Goal: Task Accomplishment & Management: Use online tool/utility

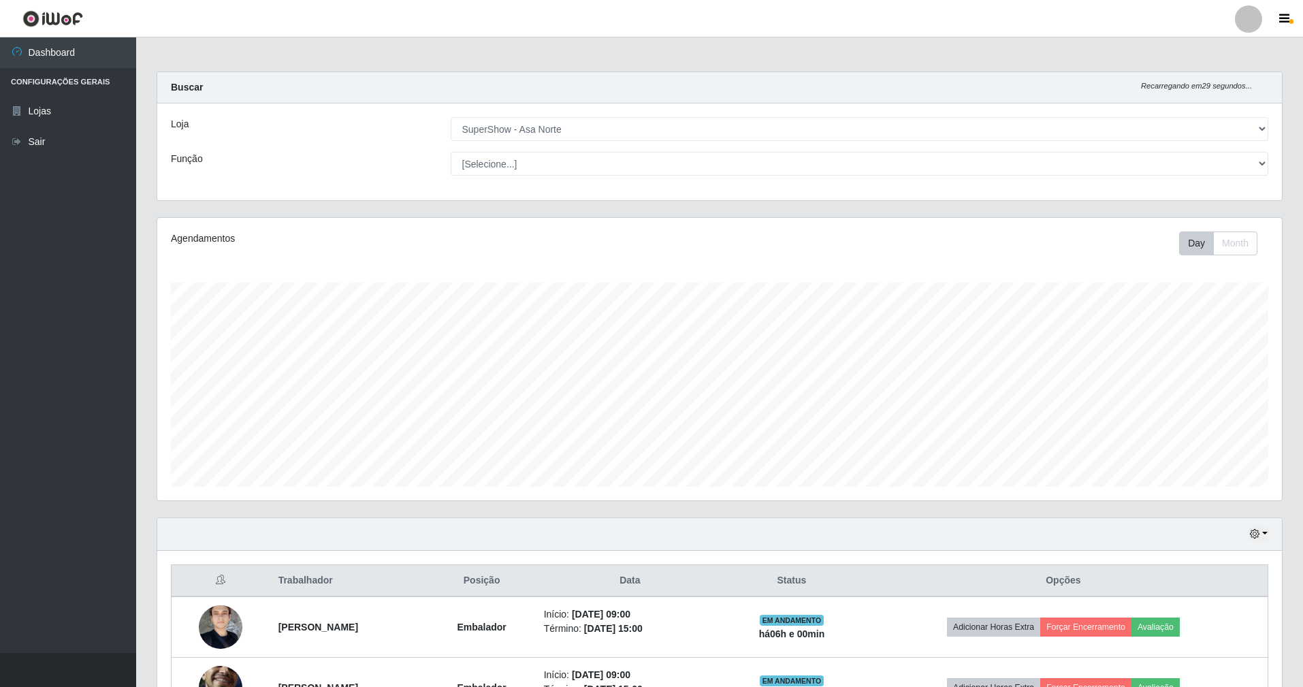
select select "71"
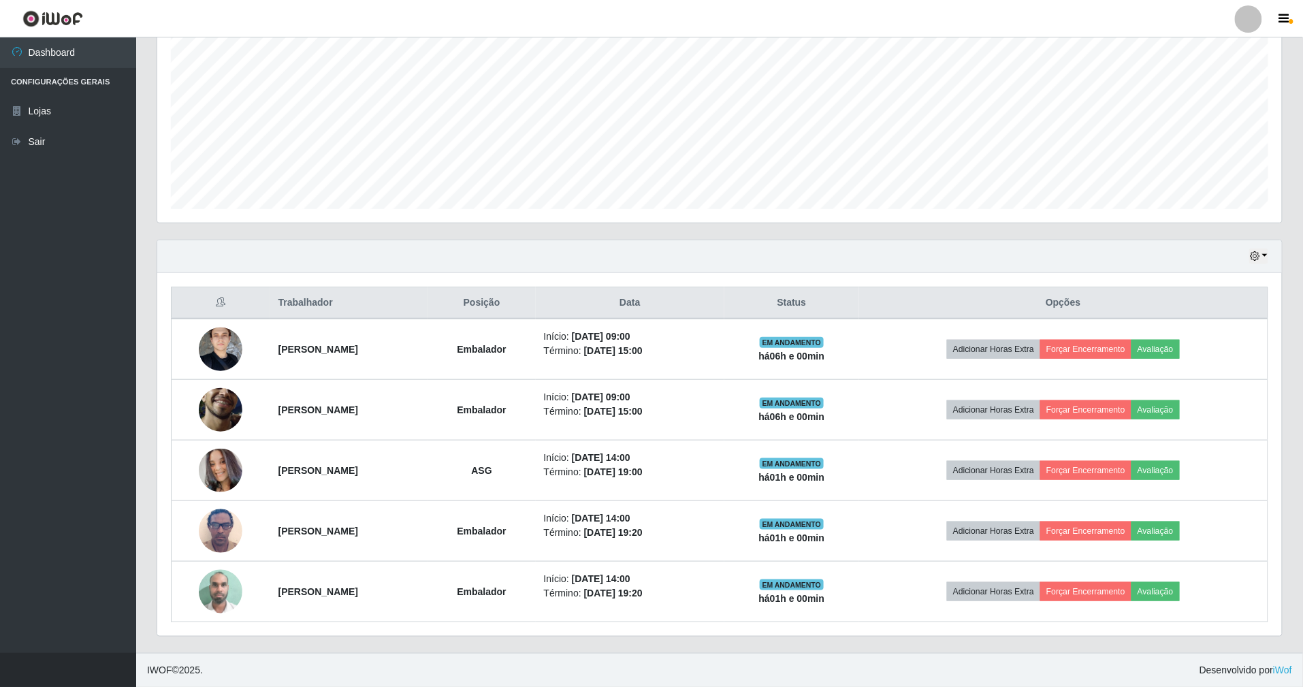
scroll to position [283, 1125]
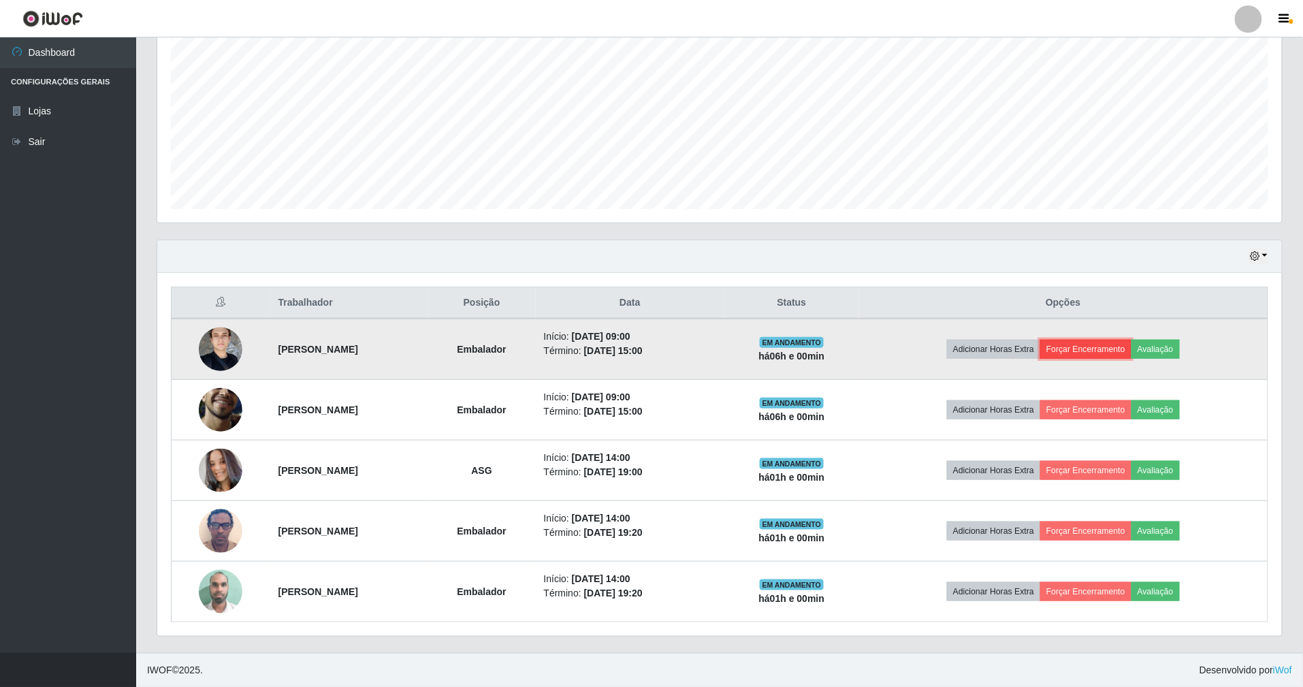
click at [1132, 340] on button "Forçar Encerramento" at bounding box center [1085, 349] width 91 height 19
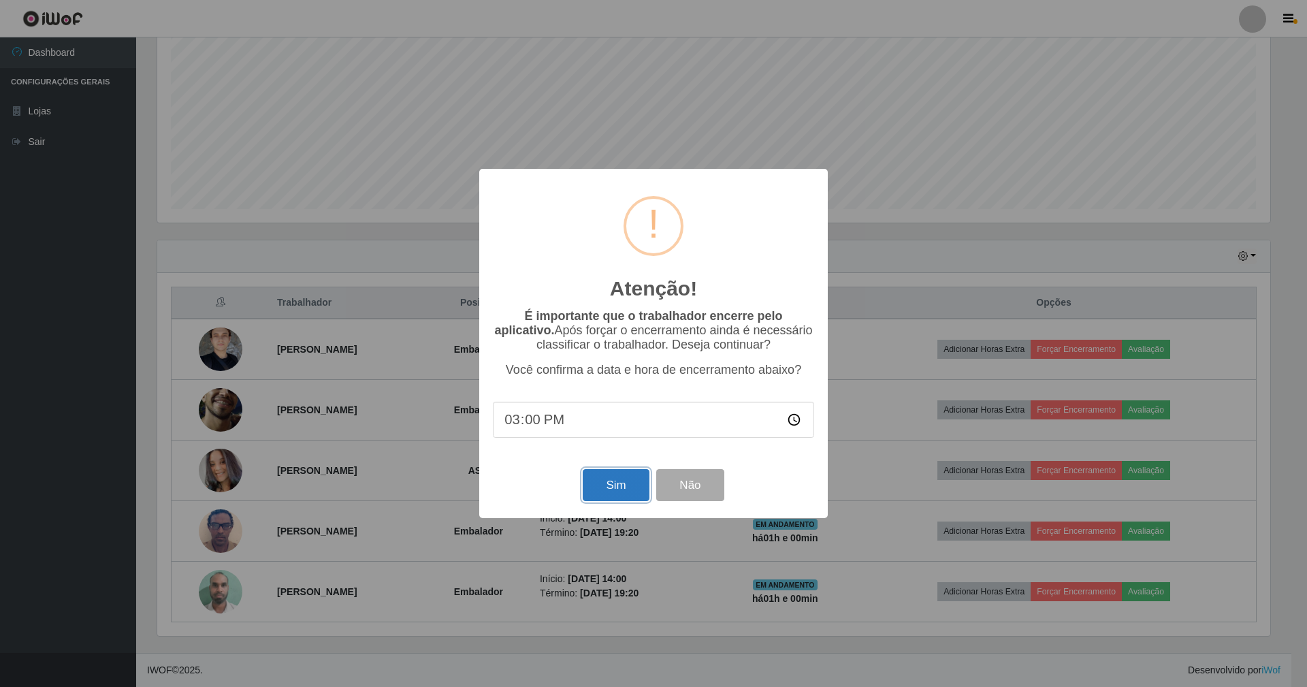
click at [598, 483] on button "Sim" at bounding box center [616, 485] width 66 height 32
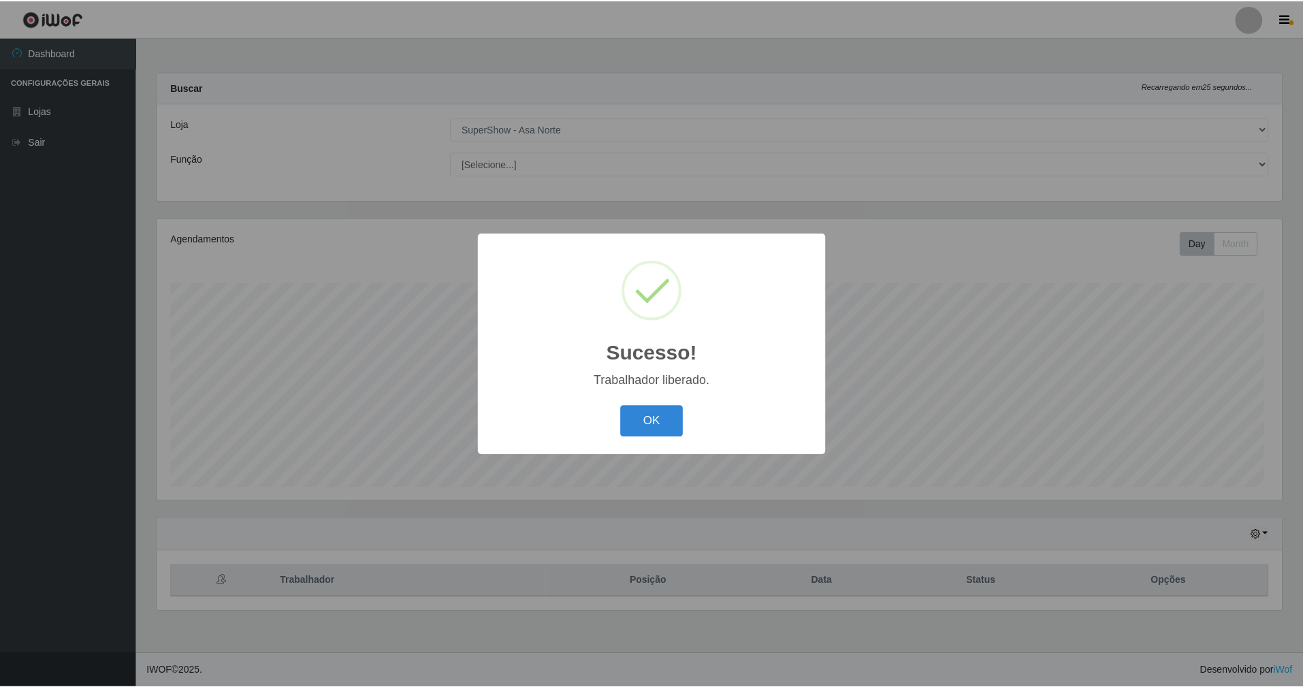
scroll to position [283, 1128]
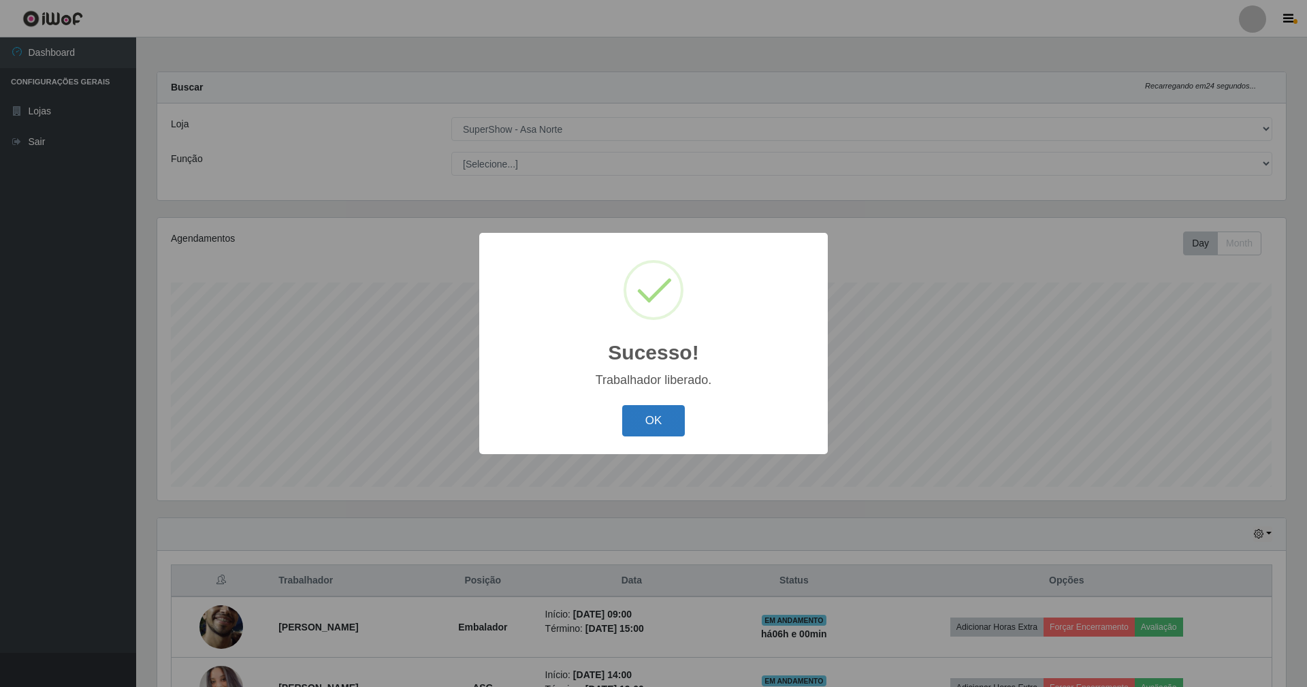
click at [636, 426] on button "OK" at bounding box center [653, 421] width 63 height 32
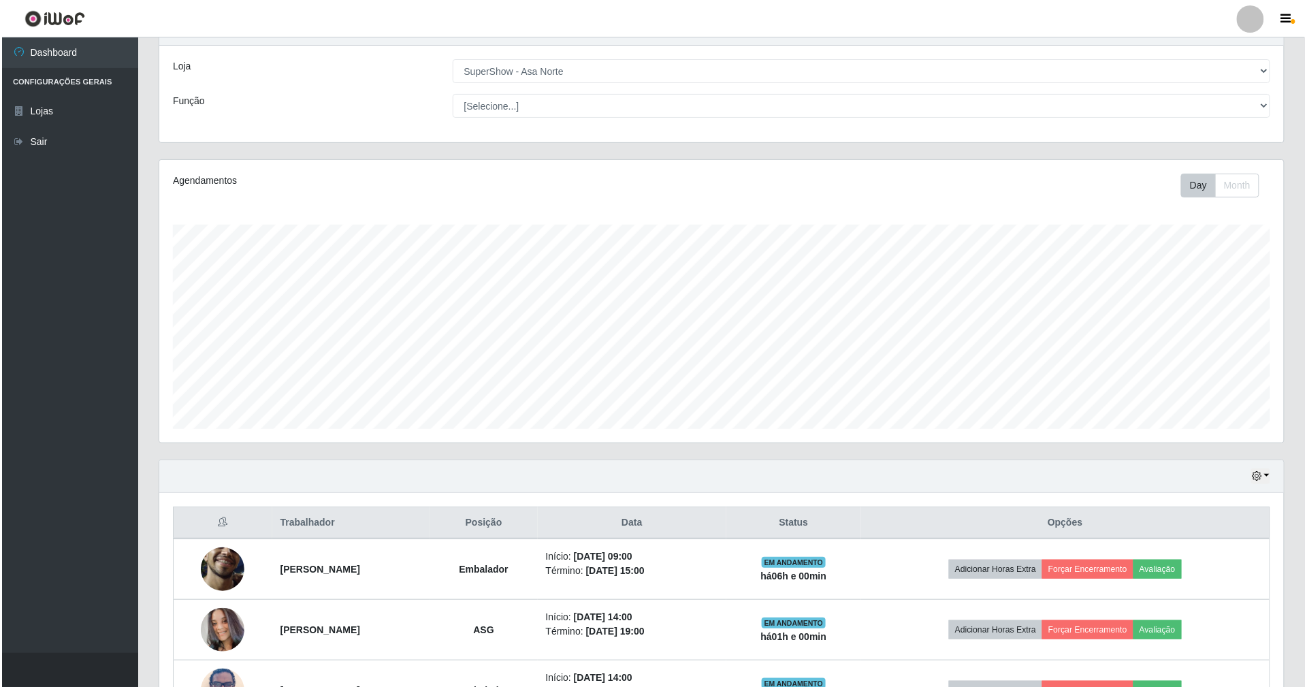
scroll to position [91, 0]
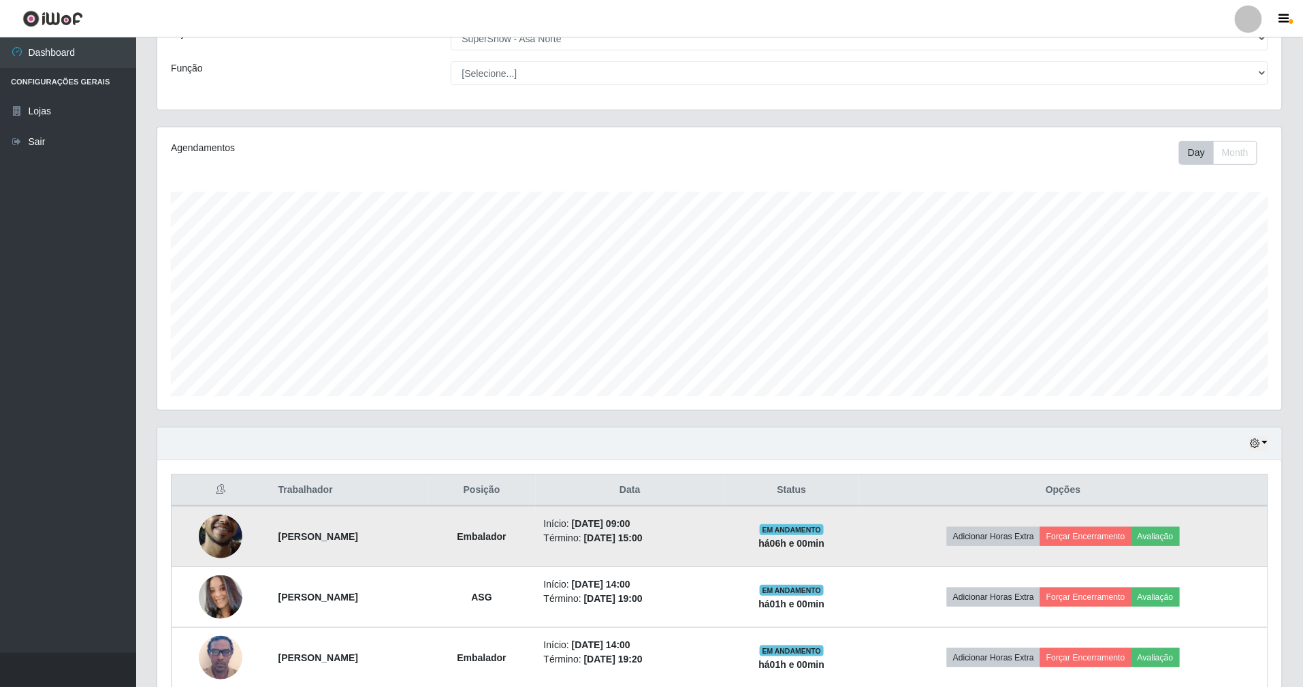
click at [217, 537] on img at bounding box center [221, 536] width 44 height 97
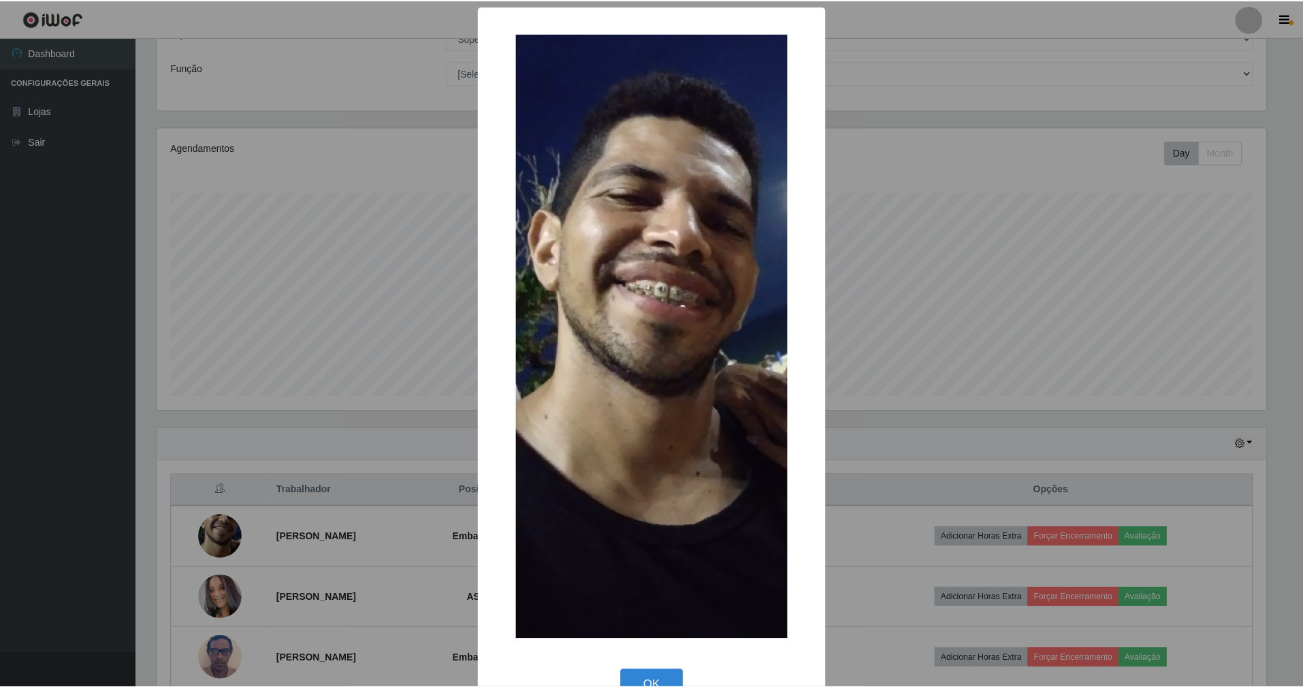
scroll to position [283, 1113]
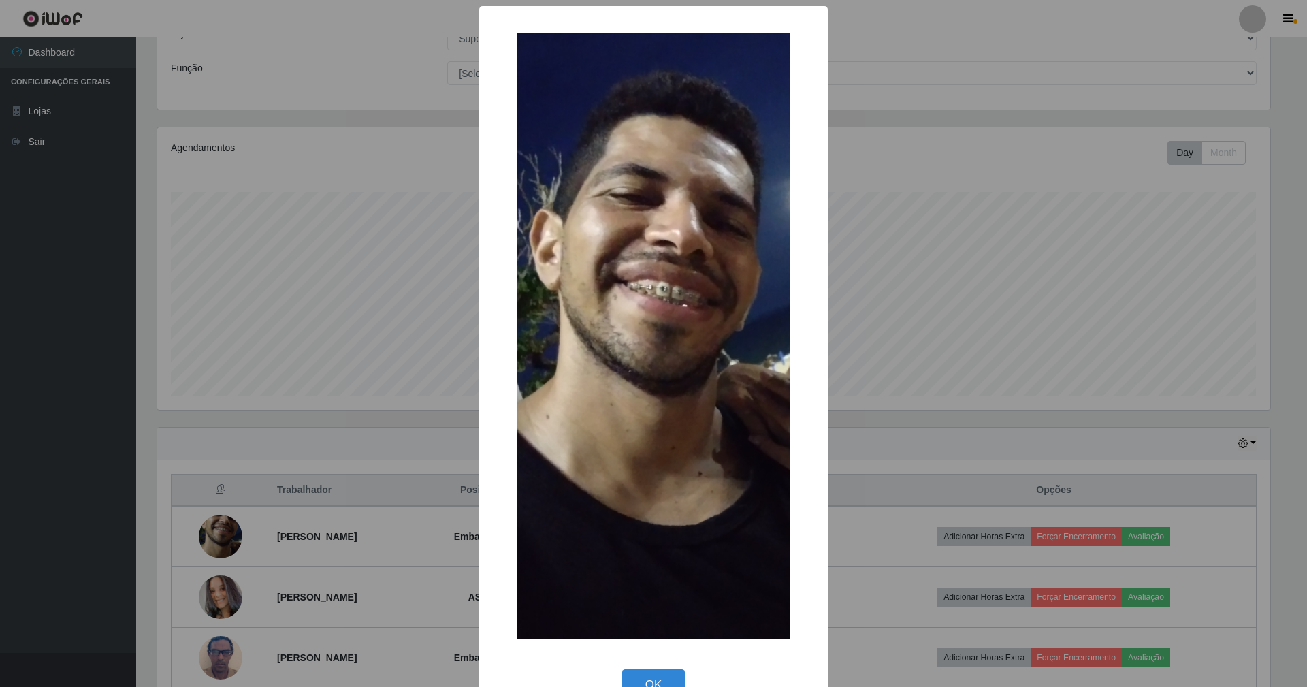
click at [216, 534] on div "× OK Cancel" at bounding box center [653, 343] width 1307 height 687
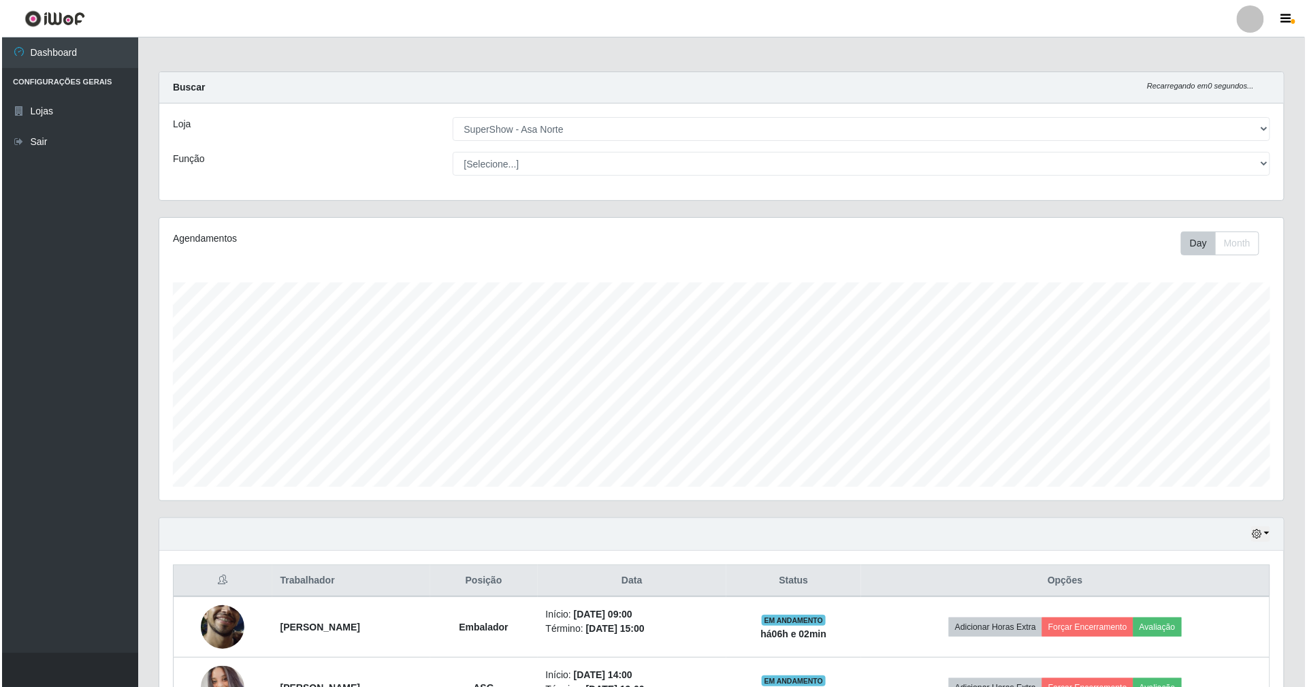
scroll to position [221, 0]
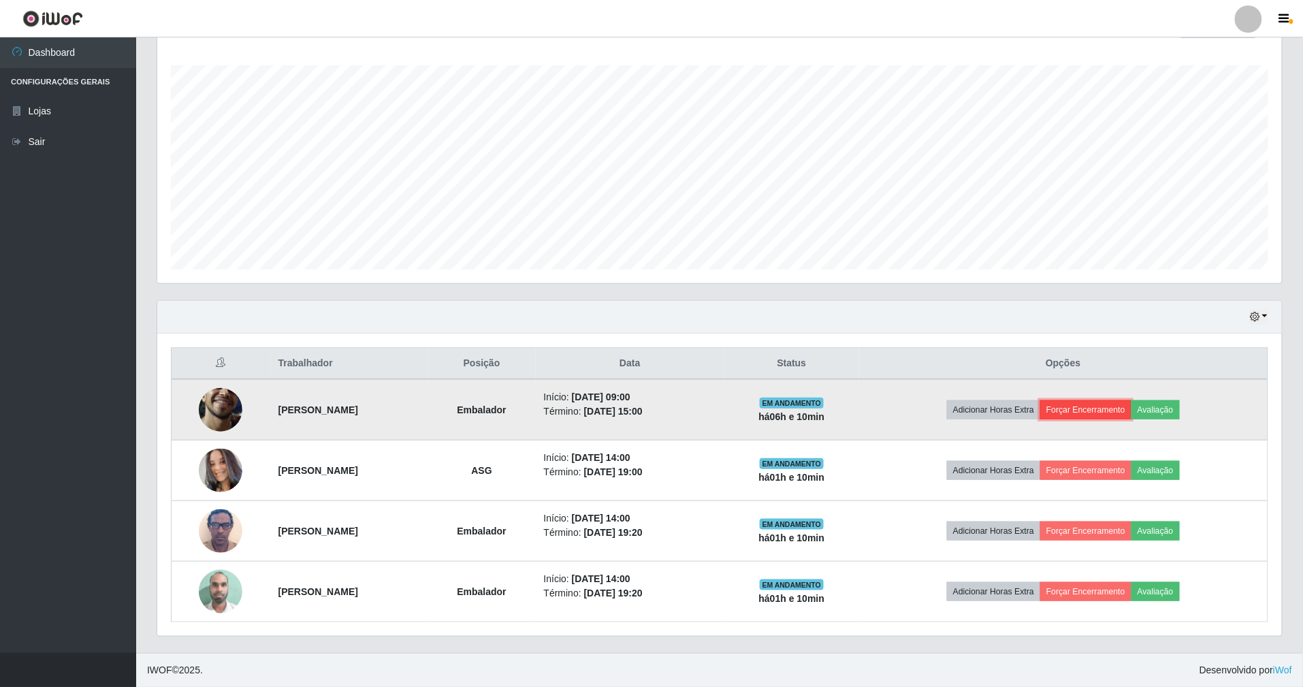
click at [1132, 407] on button "Forçar Encerramento" at bounding box center [1085, 409] width 91 height 19
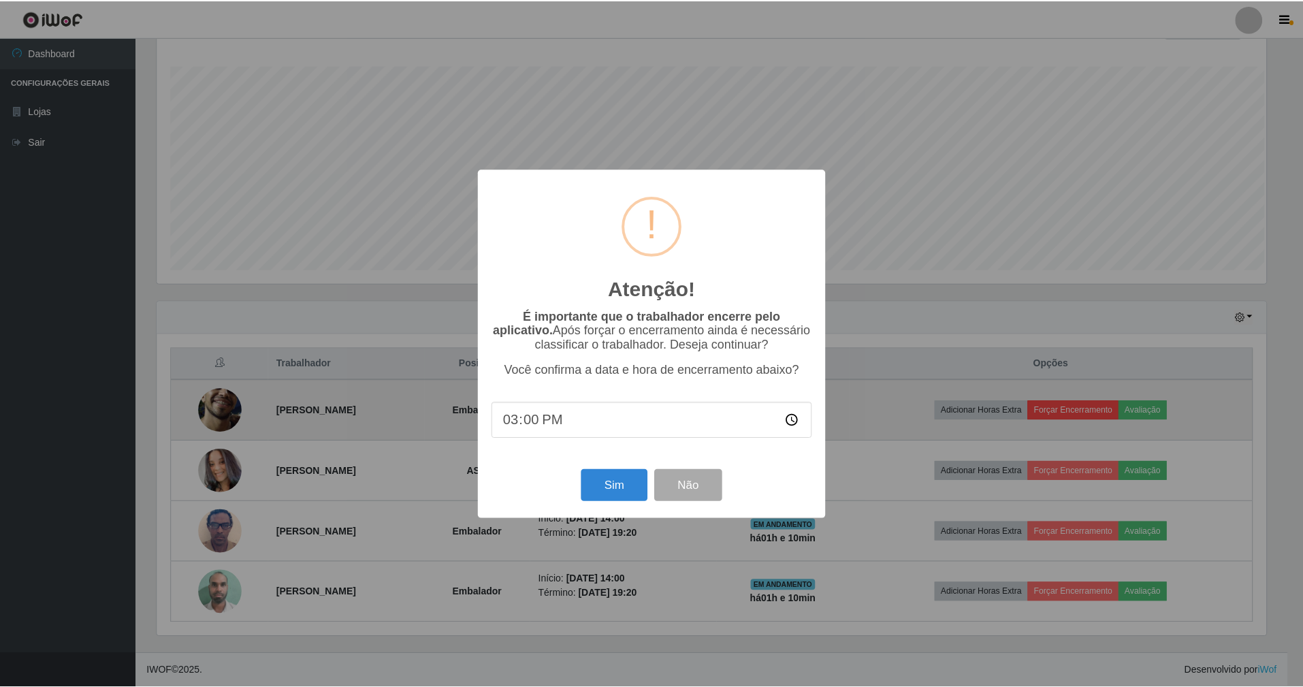
scroll to position [283, 1113]
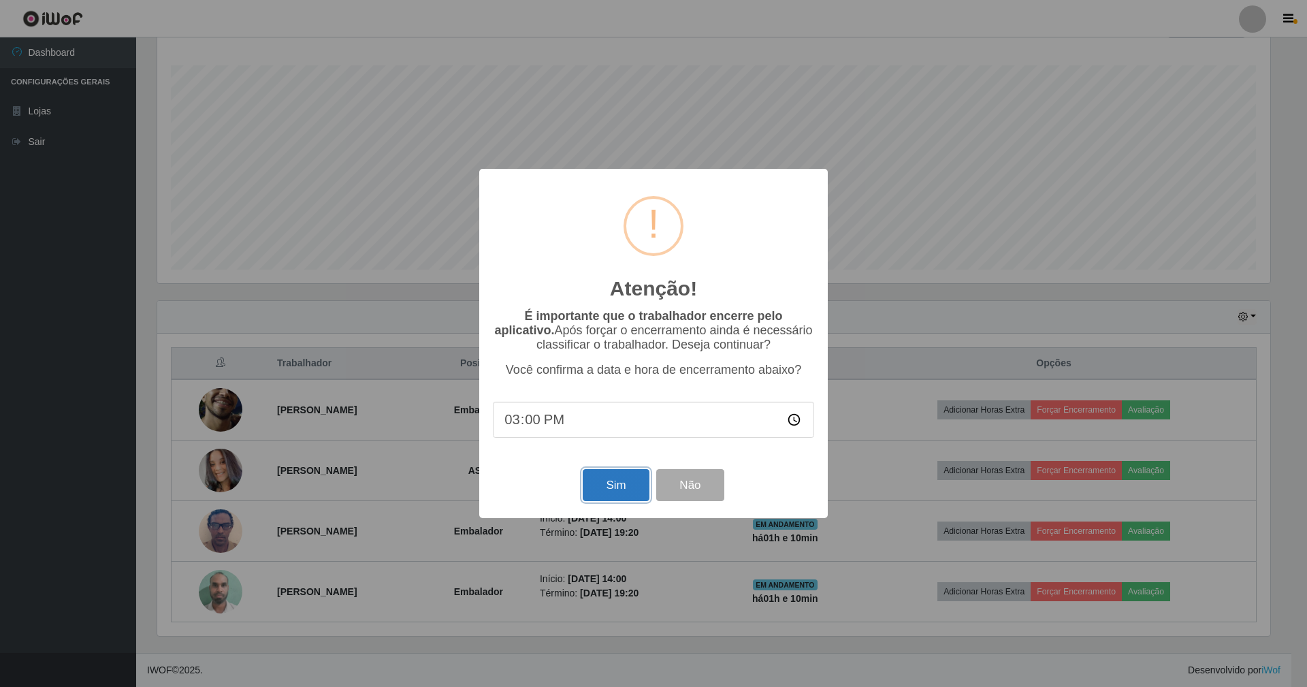
click at [622, 491] on button "Sim" at bounding box center [616, 485] width 66 height 32
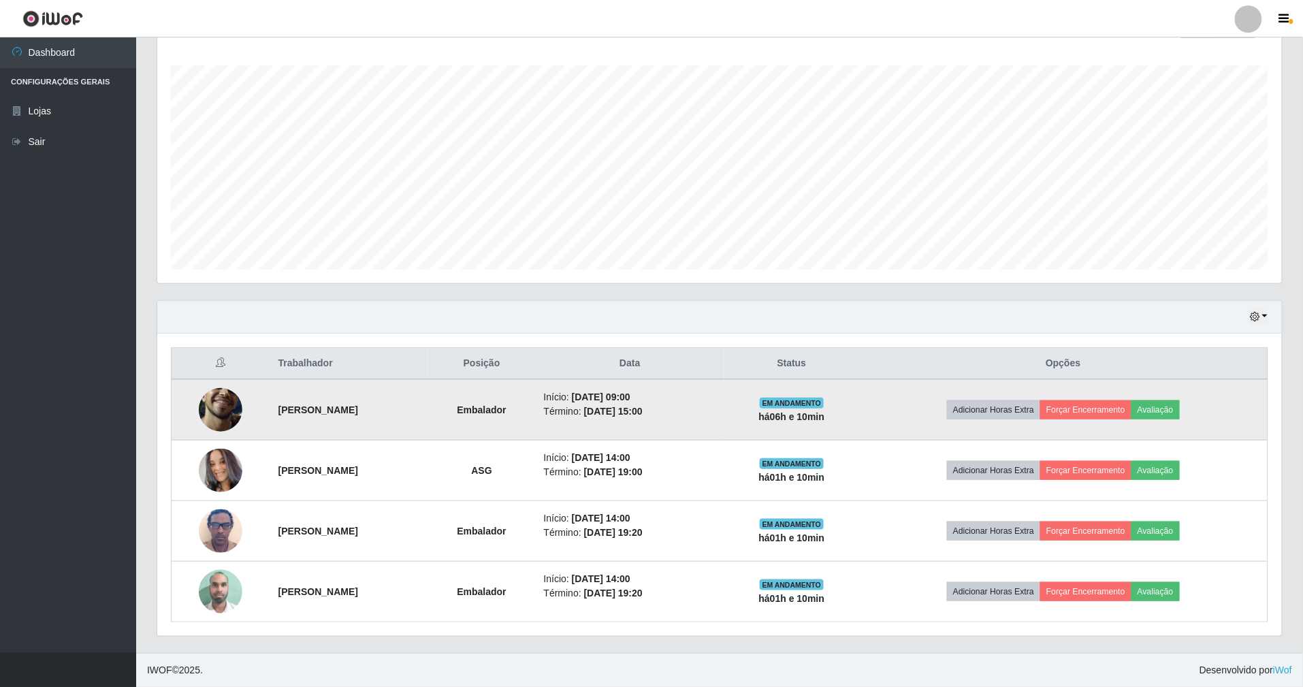
scroll to position [283, 1128]
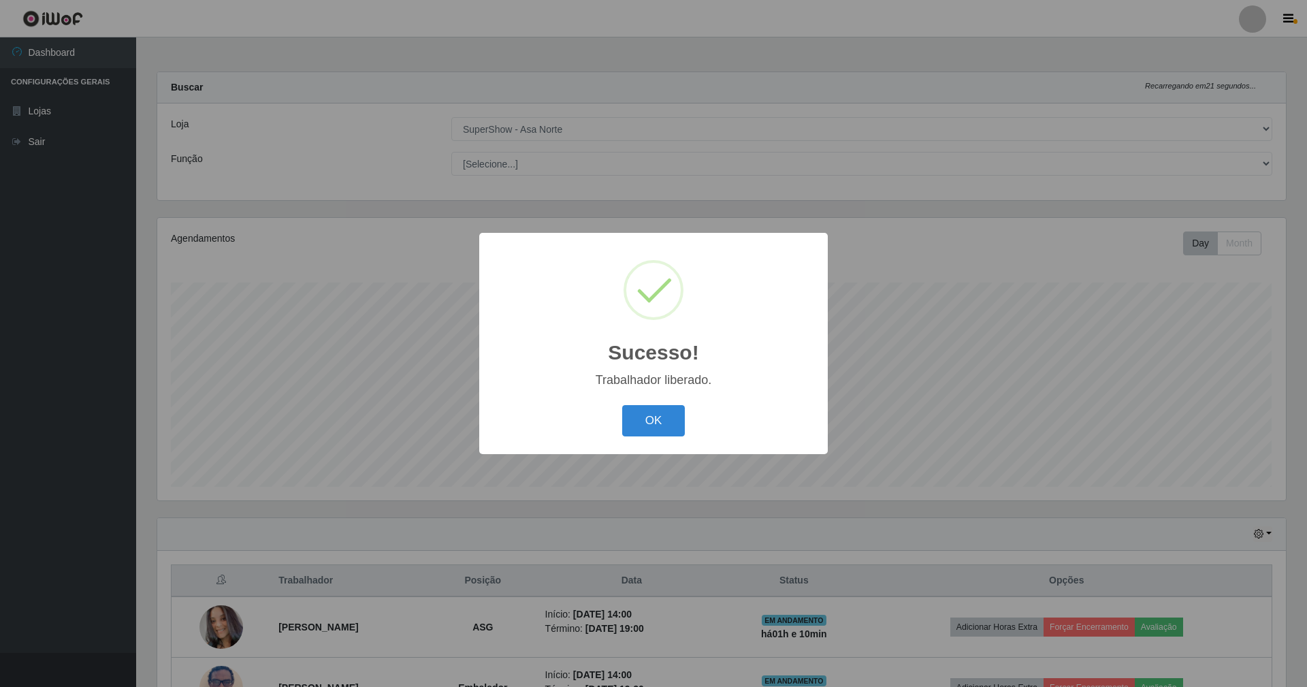
click at [622, 405] on button "OK" at bounding box center [653, 421] width 63 height 32
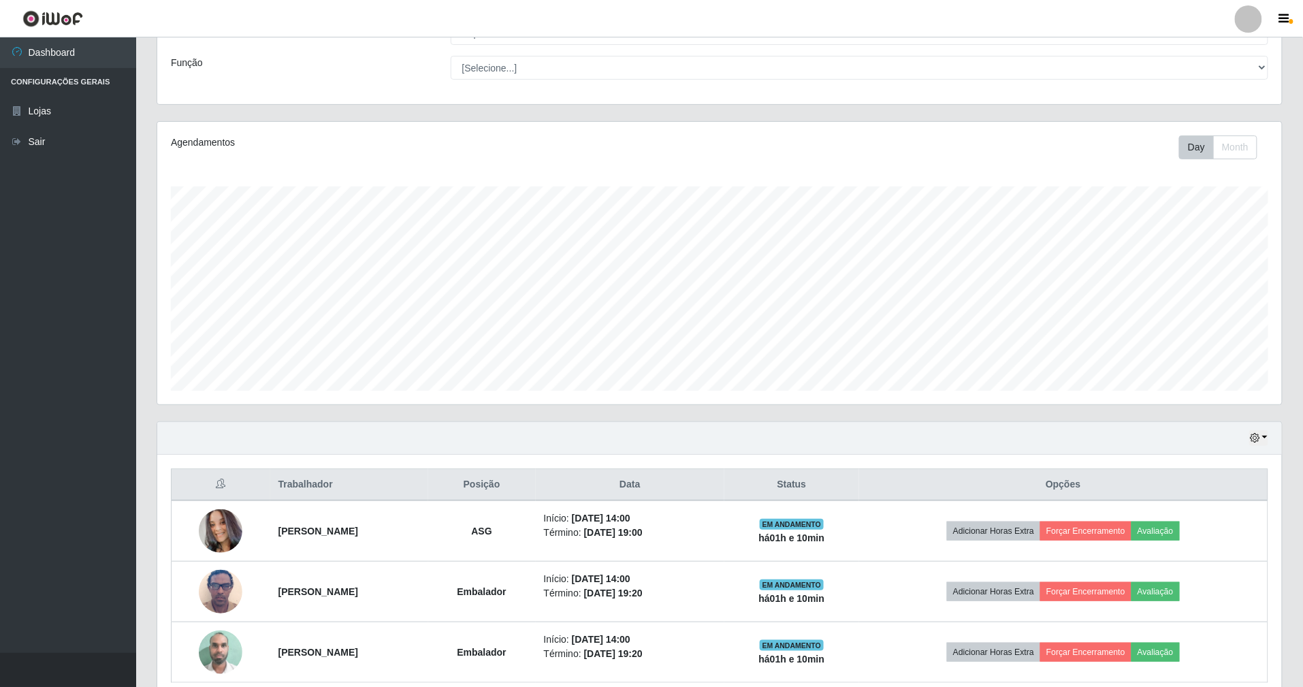
scroll to position [159, 0]
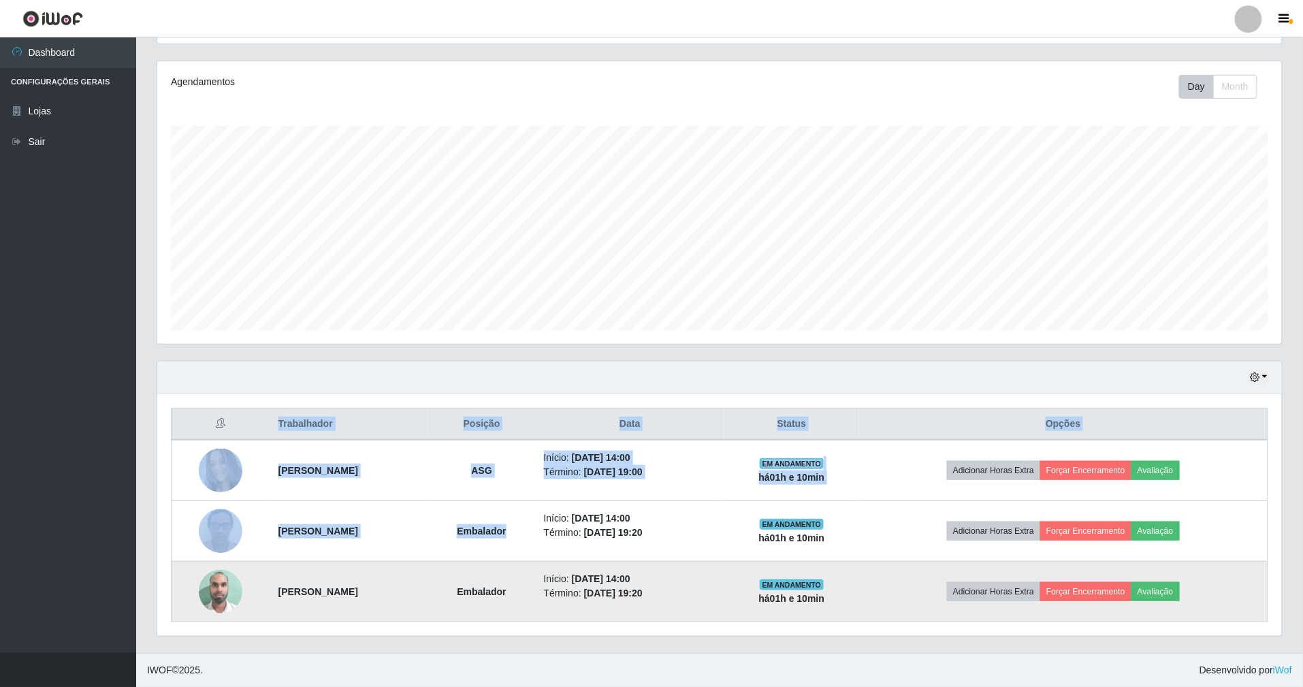
drag, startPoint x: 584, startPoint y: 527, endPoint x: 791, endPoint y: 607, distance: 222.7
click at [799, 616] on tbody "[PERSON_NAME] ASG Início: [DATE] 14:00 Término: [DATE] 19:00 EM ANDAMENTO há 01…" at bounding box center [720, 531] width 1097 height 182
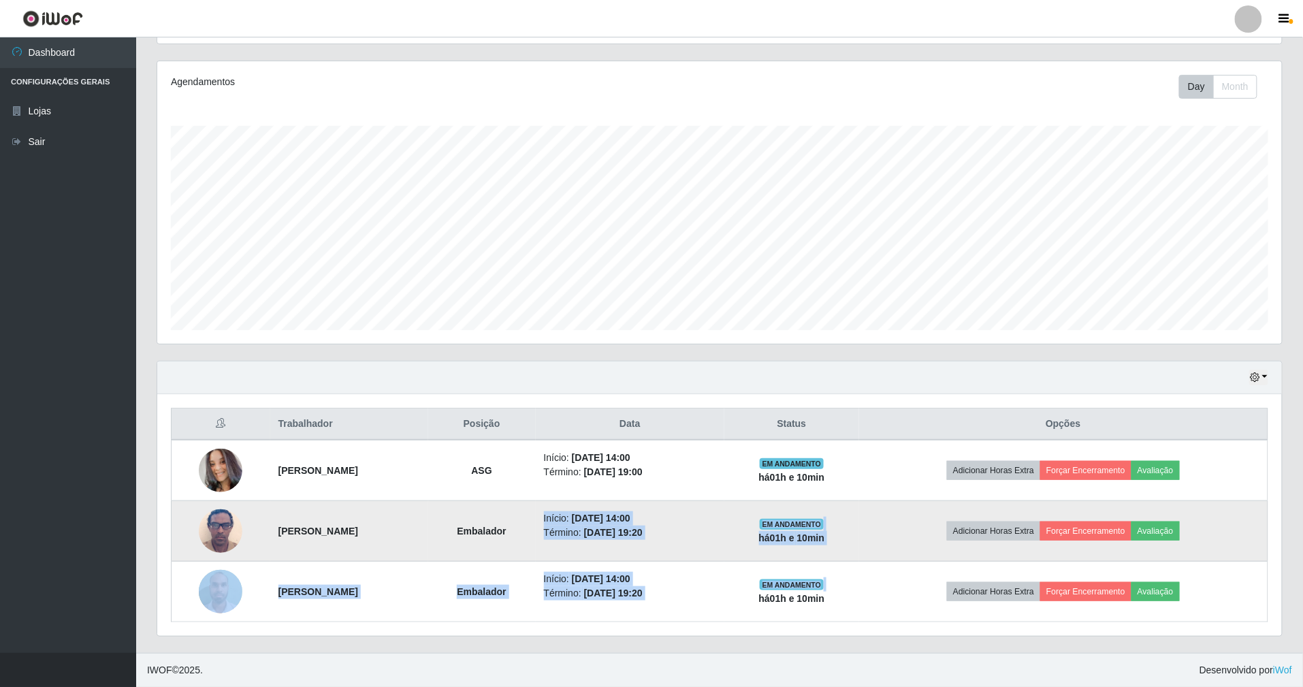
click at [717, 526] on li "Término: [DATE] 19:20" at bounding box center [630, 533] width 173 height 14
